Goal: Task Accomplishment & Management: Use online tool/utility

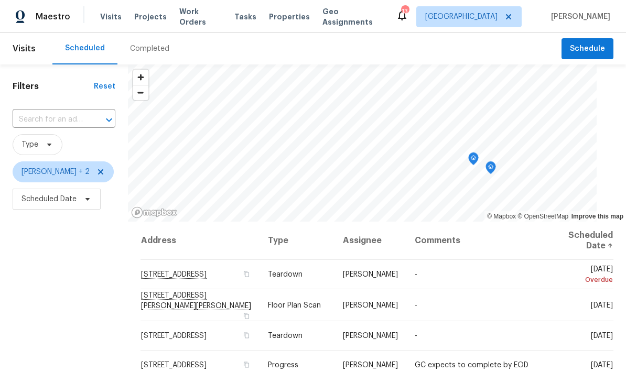
click at [492, 168] on icon "Map marker" at bounding box center [490, 167] width 3 height 3
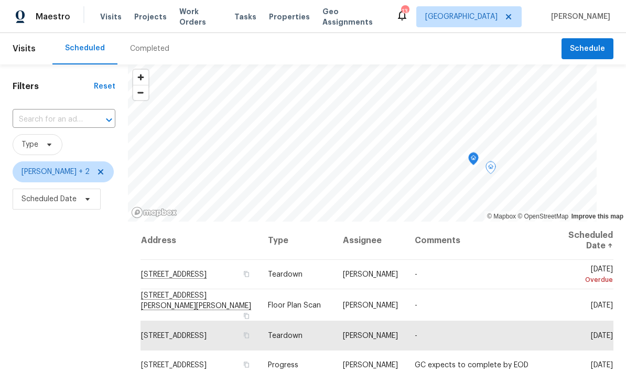
click at [477, 160] on icon "Map marker" at bounding box center [473, 159] width 9 height 12
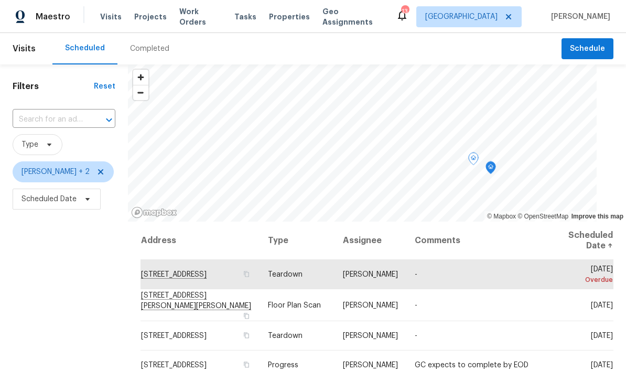
click at [496, 163] on icon "Map marker" at bounding box center [490, 168] width 9 height 12
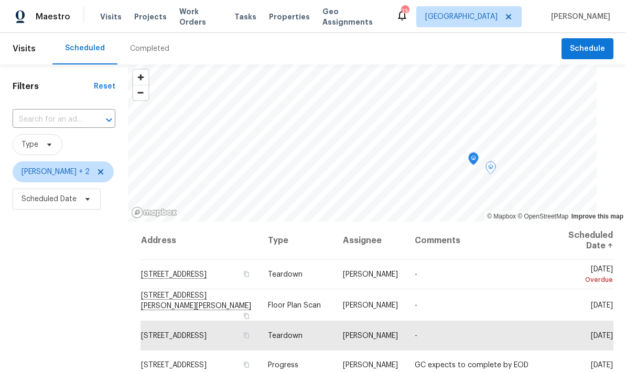
click at [476, 160] on icon "Map marker" at bounding box center [473, 159] width 9 height 12
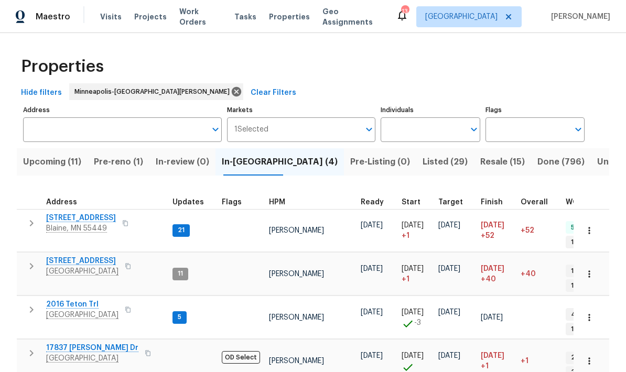
click at [189, 175] on button "In-review (0)" at bounding box center [182, 161] width 66 height 27
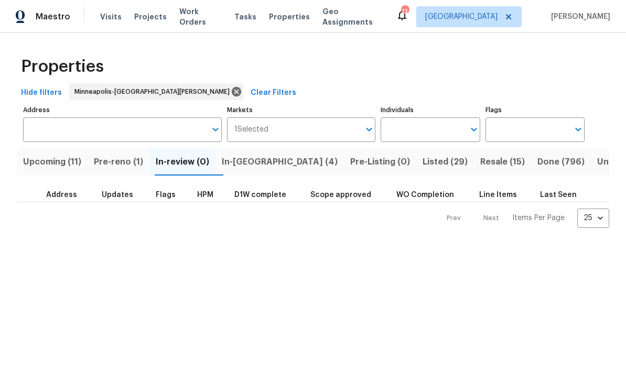
click at [138, 161] on span "Pre-reno (1)" at bounding box center [118, 162] width 49 height 15
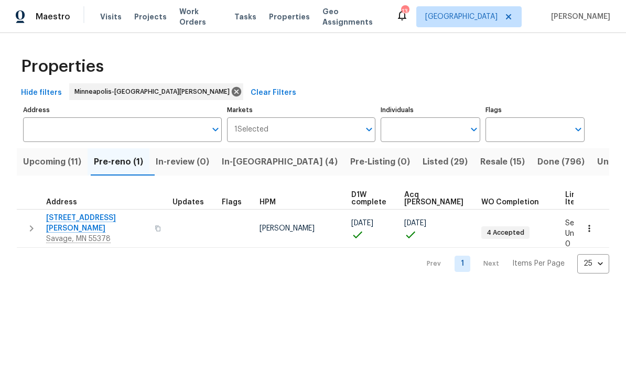
click at [32, 213] on button "button" at bounding box center [31, 228] width 21 height 31
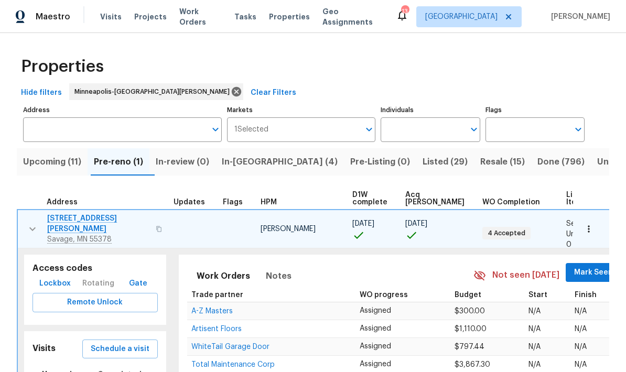
click at [593, 231] on button "button" at bounding box center [588, 229] width 23 height 23
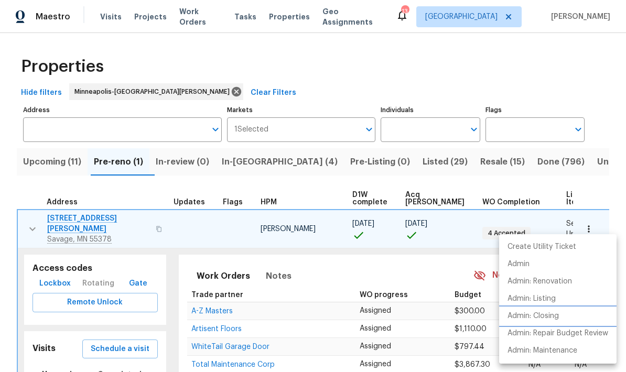
click at [559, 318] on p "Admin: Closing" at bounding box center [533, 316] width 51 height 11
